Goal: Task Accomplishment & Management: Use online tool/utility

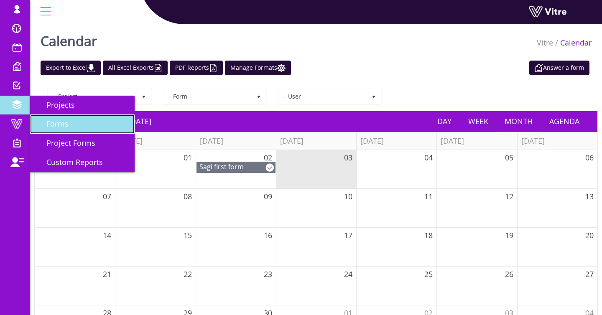
click at [60, 122] on span "Forms" at bounding box center [52, 124] width 32 height 10
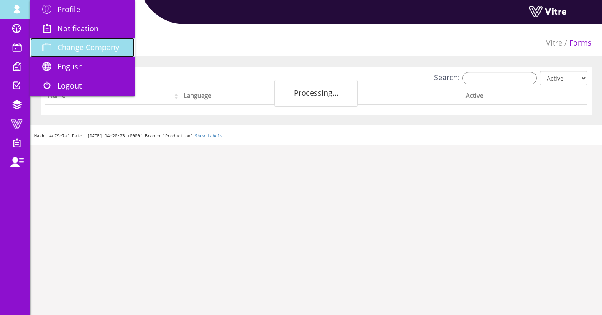
click at [55, 43] on span at bounding box center [46, 47] width 21 height 10
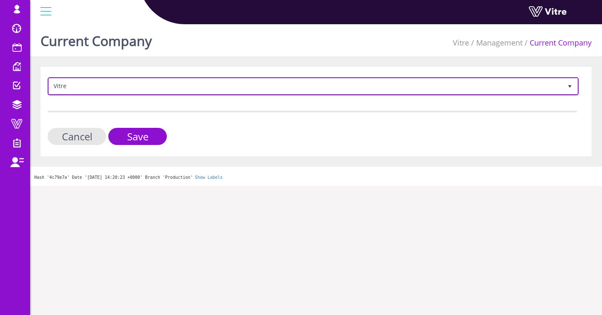
click at [79, 89] on span "Vitre" at bounding box center [305, 86] width 513 height 15
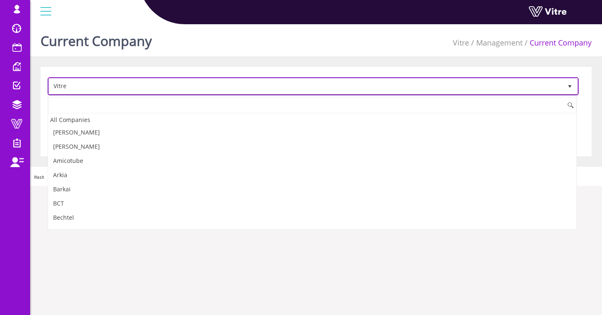
scroll to position [1119, 0]
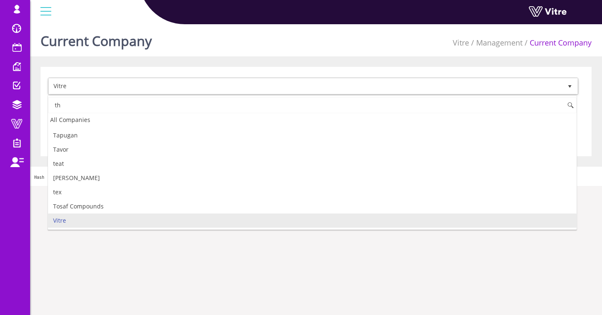
type input "t"
type input "י"
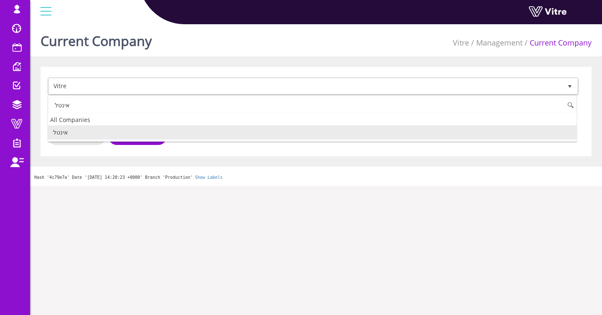
scroll to position [0, 0]
click at [136, 130] on li "אינטל" at bounding box center [312, 132] width 528 height 14
type input "אינטל"
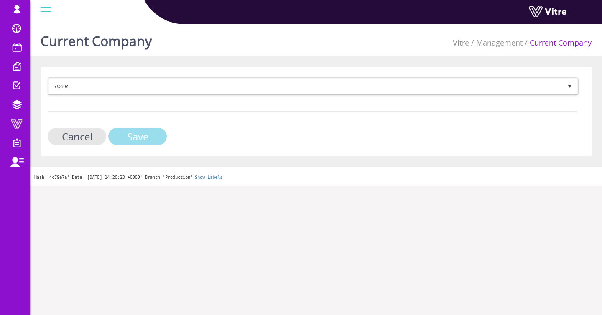
click at [136, 133] on input "Save" at bounding box center [137, 136] width 58 height 17
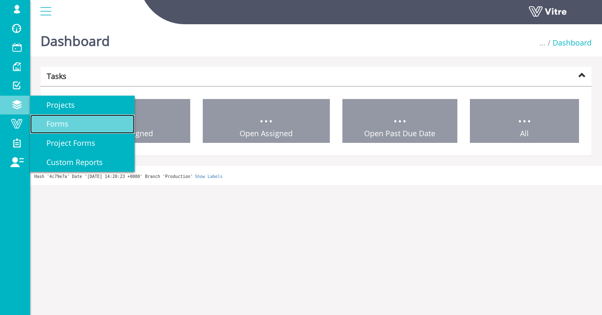
click at [56, 121] on span "Forms" at bounding box center [52, 124] width 32 height 10
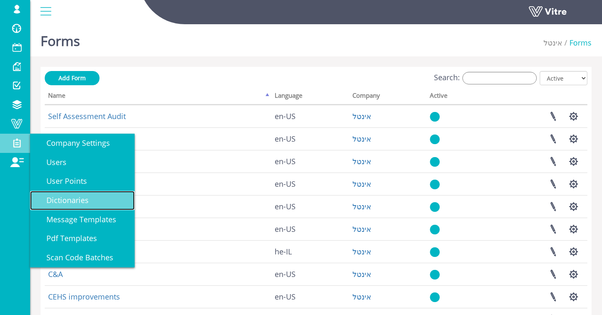
click at [75, 201] on span "Dictionaries" at bounding box center [62, 200] width 52 height 10
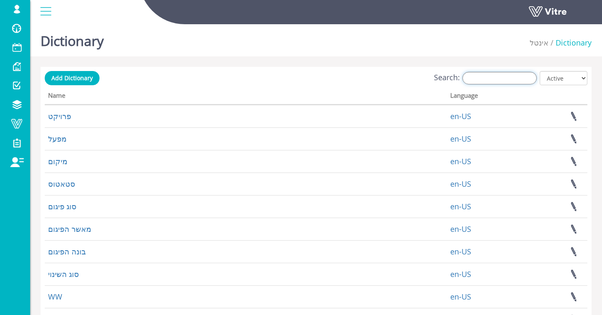
click at [512, 74] on input "Search:" at bounding box center [499, 78] width 74 height 13
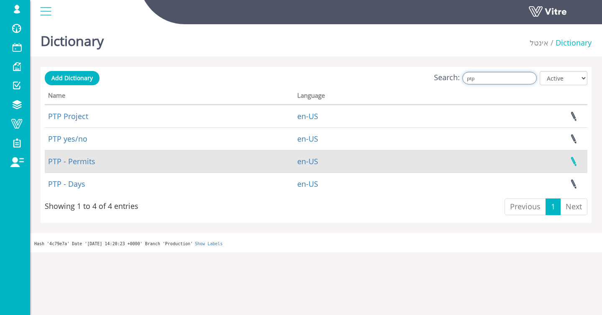
type input "ptp"
click at [576, 160] on link at bounding box center [573, 161] width 21 height 22
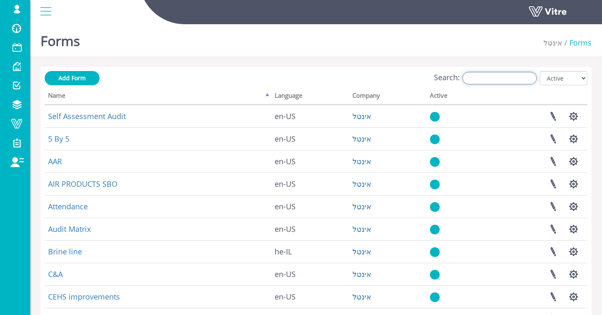
click at [505, 83] on input "Search:" at bounding box center [499, 78] width 74 height 13
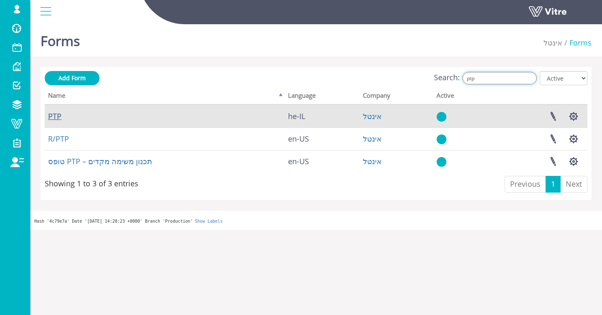
type input "ptp"
click at [55, 111] on link "PTP" at bounding box center [54, 116] width 13 height 10
drag, startPoint x: 202, startPoint y: 71, endPoint x: 130, endPoint y: 109, distance: 80.7
click at [202, 71] on div "Search: ptp All Active Not Active" at bounding box center [316, 78] width 542 height 15
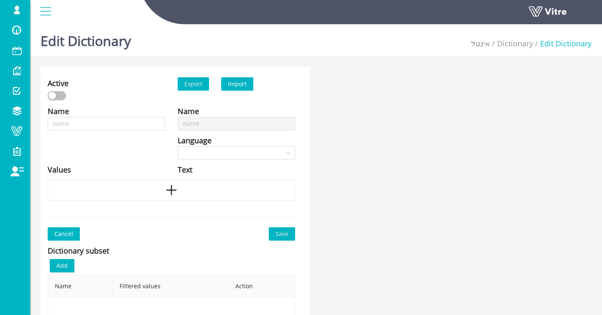
type input "PTP - Permits"
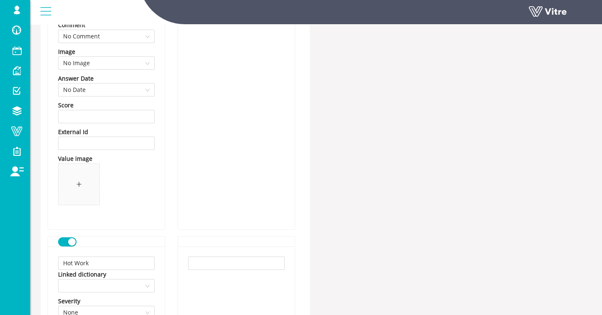
scroll to position [294, 0]
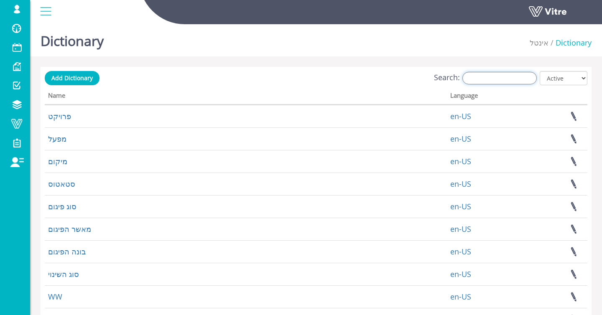
click at [501, 77] on input "Search:" at bounding box center [499, 78] width 74 height 13
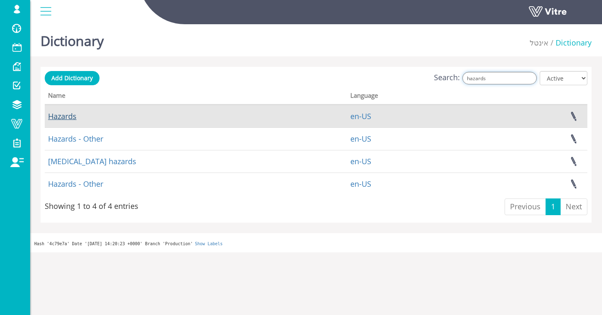
type input "hazards"
click at [66, 113] on link "Hazards" at bounding box center [62, 116] width 28 height 10
click at [572, 114] on link at bounding box center [573, 116] width 21 height 22
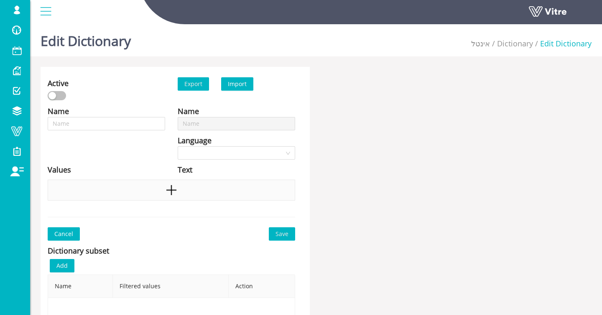
type input "Hazards"
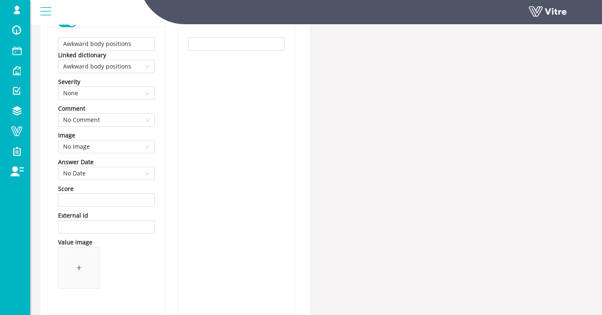
scroll to position [193, 0]
